Goal: Find specific page/section: Find specific page/section

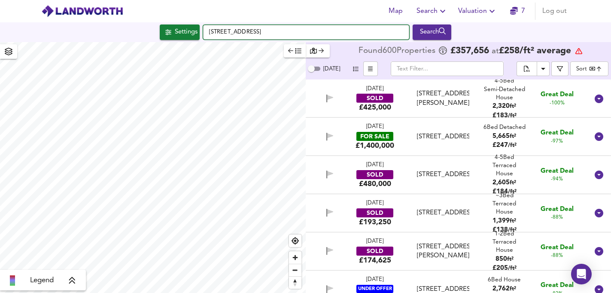
click at [290, 32] on input "[STREET_ADDRESS]" at bounding box center [306, 32] width 206 height 15
type input "R"
click at [305, 39] on input "[GEOGRAPHIC_DATA]" at bounding box center [306, 32] width 206 height 15
type input "[GEOGRAPHIC_DATA]"
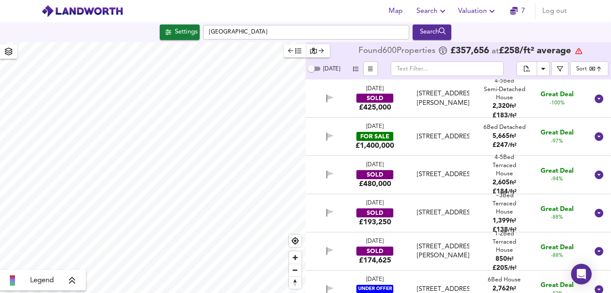
click at [394, 12] on span "Map" at bounding box center [396, 11] width 21 height 12
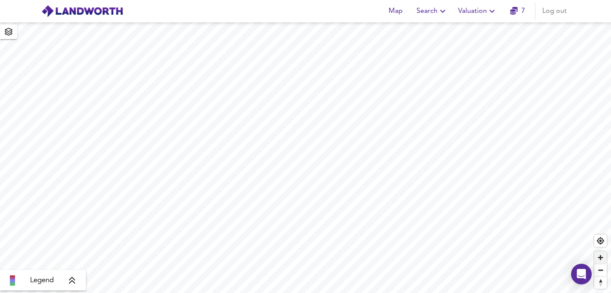
click at [601, 257] on span "Zoom in" at bounding box center [600, 257] width 12 height 12
click at [598, 257] on span "Zoom in" at bounding box center [600, 257] width 12 height 12
click at [600, 271] on span "Zoom out" at bounding box center [600, 270] width 12 height 12
click at [599, 256] on span "Zoom in" at bounding box center [600, 257] width 12 height 12
